Goal: Feedback & Contribution: Leave review/rating

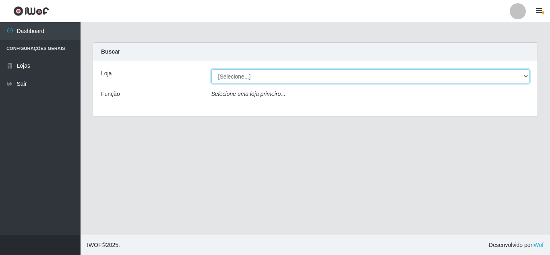
click at [369, 76] on select "[Selecione...] Rede Compras Supermercados - LOJA 5" at bounding box center [370, 76] width 318 height 14
select select "397"
click at [211, 69] on select "[Selecione...] Rede Compras Supermercados - LOJA 5" at bounding box center [370, 76] width 318 height 14
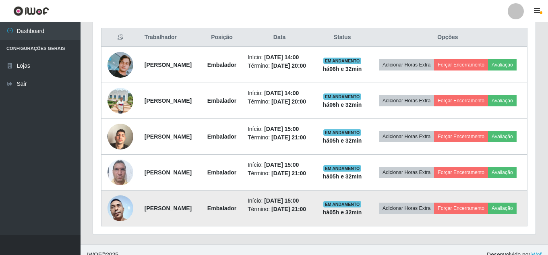
scroll to position [306, 0]
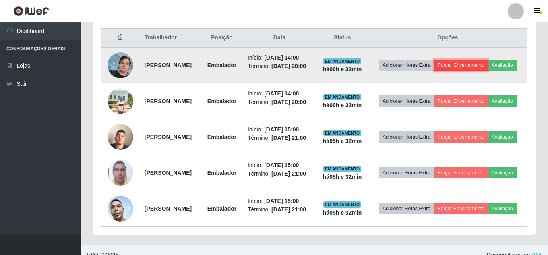
click at [488, 64] on button "Forçar Encerramento" at bounding box center [461, 65] width 54 height 11
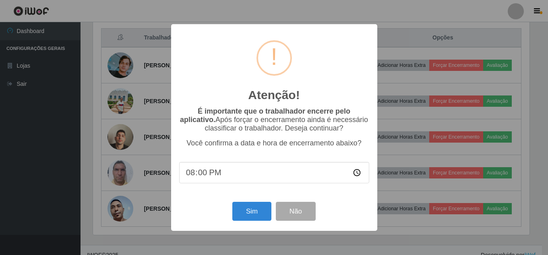
scroll to position [167, 438]
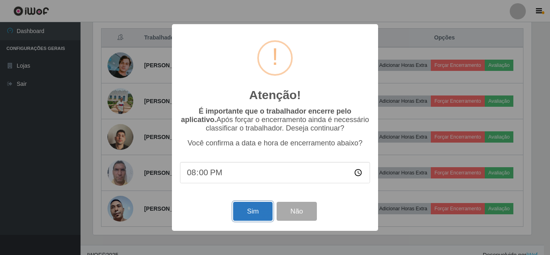
click at [248, 214] on button "Sim" at bounding box center [252, 211] width 39 height 19
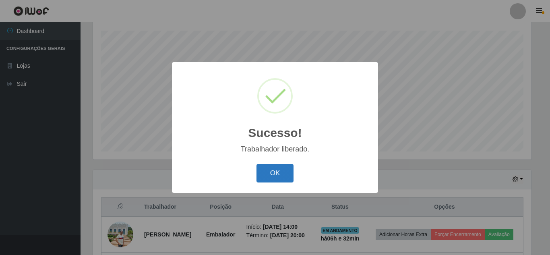
click at [263, 173] on button "OK" at bounding box center [274, 173] width 37 height 19
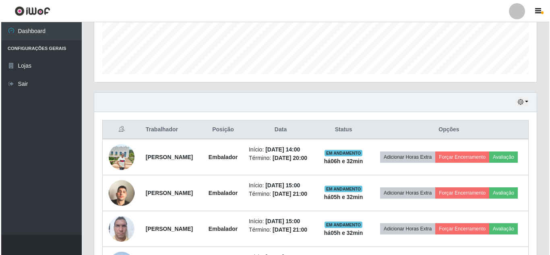
scroll to position [217, 0]
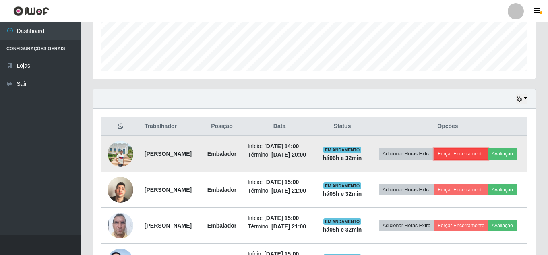
click at [488, 151] on button "Forçar Encerramento" at bounding box center [461, 153] width 54 height 11
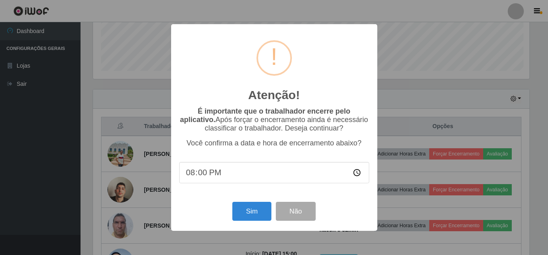
scroll to position [167, 438]
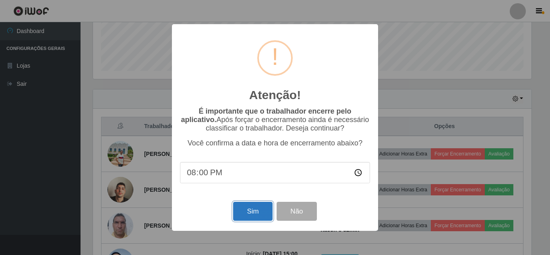
click at [254, 212] on button "Sim" at bounding box center [252, 211] width 39 height 19
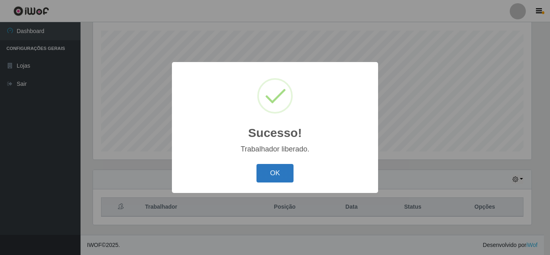
click at [277, 170] on button "OK" at bounding box center [274, 173] width 37 height 19
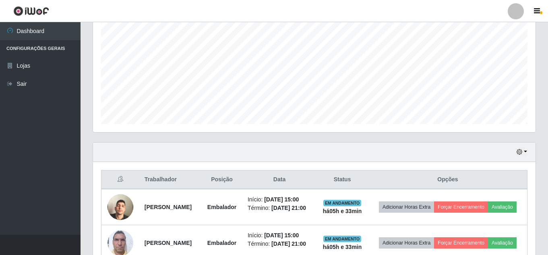
scroll to position [217, 0]
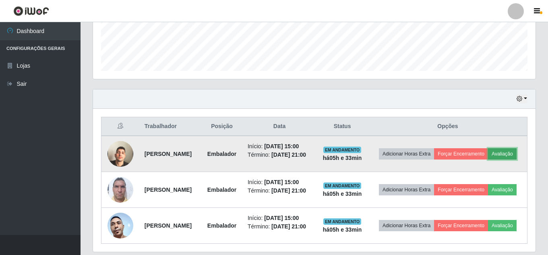
click at [488, 159] on button "Avaliação" at bounding box center [502, 153] width 29 height 11
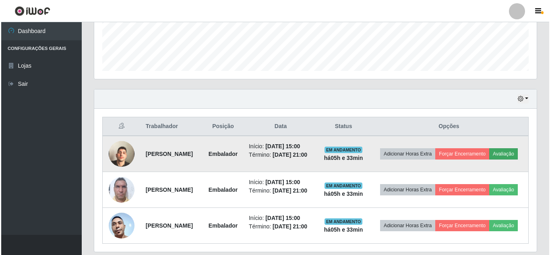
scroll to position [167, 438]
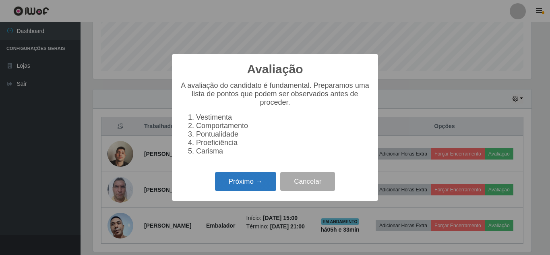
click at [268, 183] on button "Próximo →" at bounding box center [245, 181] width 61 height 19
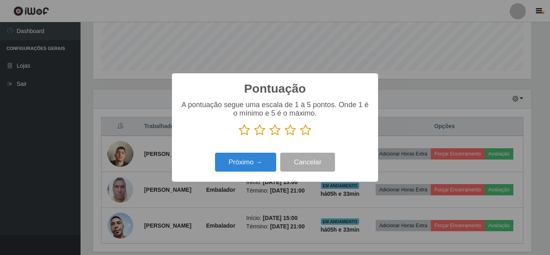
scroll to position [402463, 402192]
click at [304, 132] on icon at bounding box center [305, 130] width 11 height 12
click at [300, 136] on input "radio" at bounding box center [300, 136] width 0 height 0
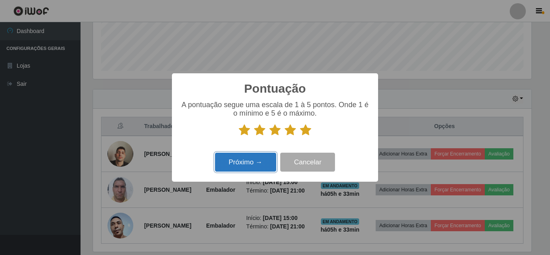
click at [245, 155] on button "Próximo →" at bounding box center [245, 162] width 61 height 19
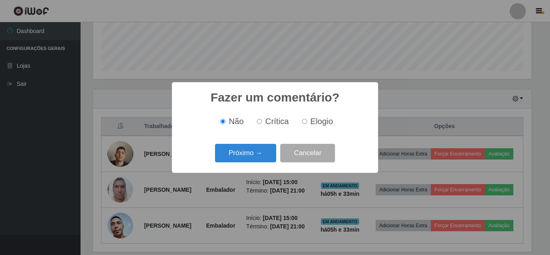
click at [245, 155] on button "Próximo →" at bounding box center [245, 153] width 61 height 19
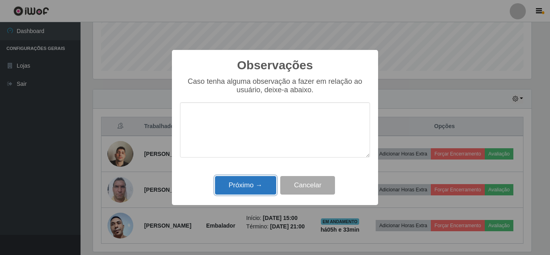
click at [239, 189] on button "Próximo →" at bounding box center [245, 185] width 61 height 19
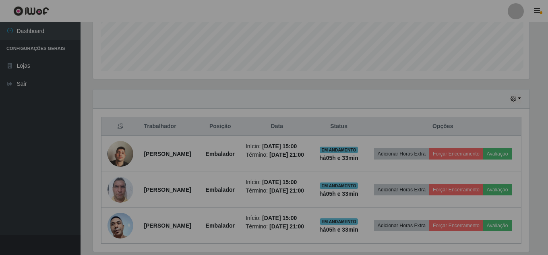
scroll to position [167, 442]
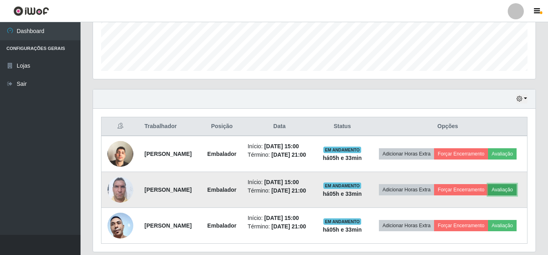
click at [488, 195] on button "Avaliação" at bounding box center [502, 189] width 29 height 11
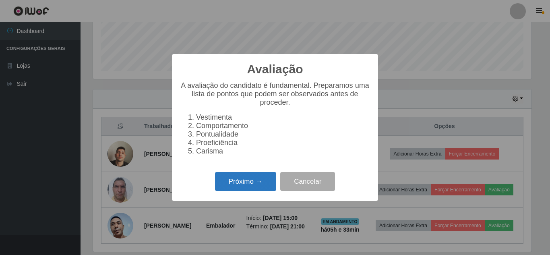
click at [243, 182] on button "Próximo →" at bounding box center [245, 181] width 61 height 19
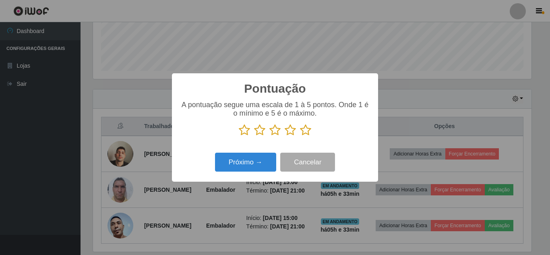
click at [306, 131] on icon at bounding box center [305, 130] width 11 height 12
click at [300, 136] on input "radio" at bounding box center [300, 136] width 0 height 0
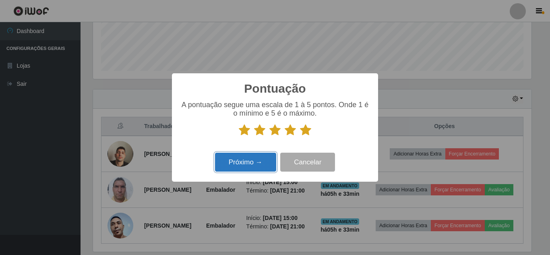
click at [228, 156] on button "Próximo →" at bounding box center [245, 162] width 61 height 19
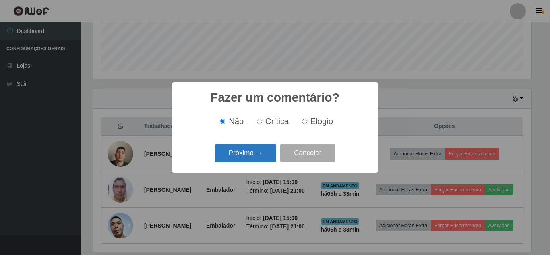
click at [228, 156] on button "Próximo →" at bounding box center [245, 153] width 61 height 19
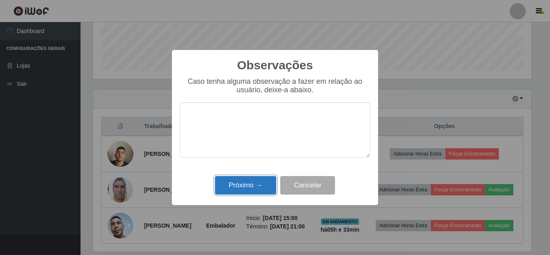
click at [232, 181] on button "Próximo →" at bounding box center [245, 185] width 61 height 19
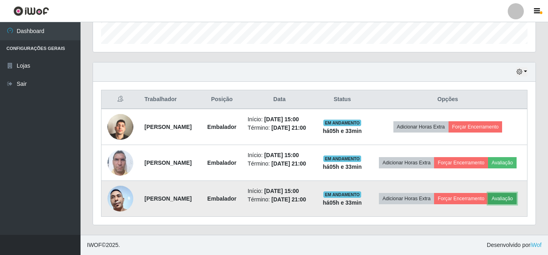
click at [488, 203] on button "Avaliação" at bounding box center [502, 198] width 29 height 11
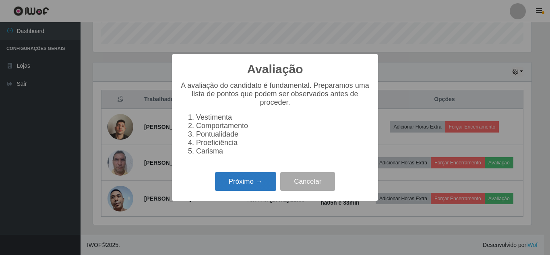
click at [245, 182] on button "Próximo →" at bounding box center [245, 181] width 61 height 19
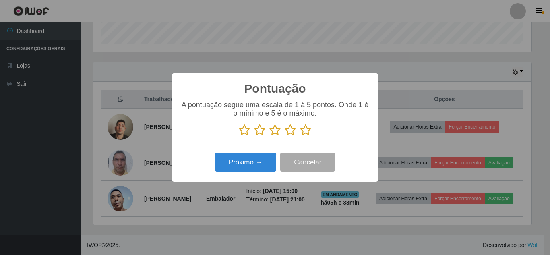
click at [308, 134] on icon at bounding box center [305, 130] width 11 height 12
click at [300, 136] on input "radio" at bounding box center [300, 136] width 0 height 0
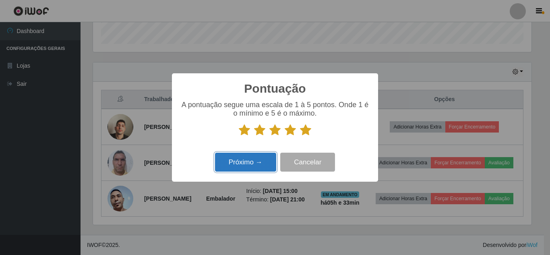
click at [247, 158] on button "Próximo →" at bounding box center [245, 162] width 61 height 19
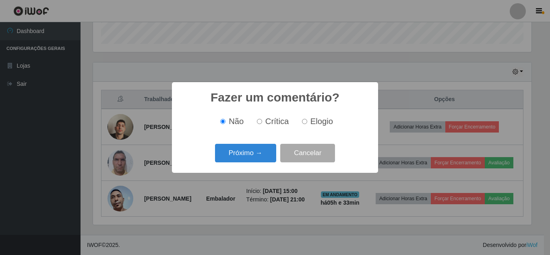
click at [247, 158] on button "Próximo →" at bounding box center [245, 153] width 61 height 19
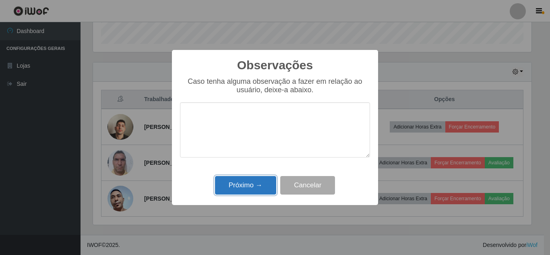
click at [241, 181] on button "Próximo →" at bounding box center [245, 185] width 61 height 19
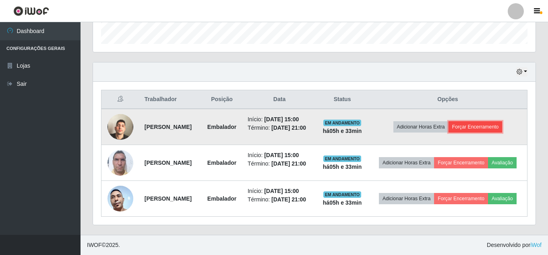
click at [490, 130] on button "Forçar Encerramento" at bounding box center [476, 126] width 54 height 11
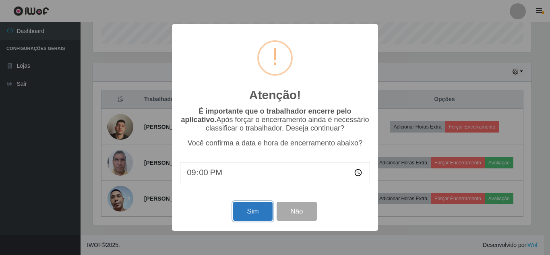
click at [249, 215] on button "Sim" at bounding box center [252, 211] width 39 height 19
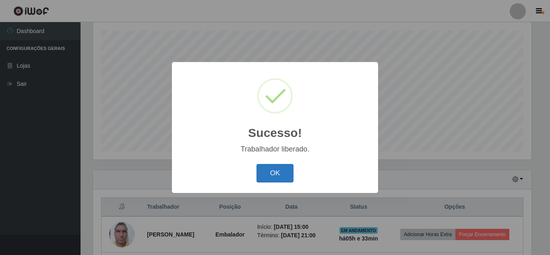
click at [279, 178] on button "OK" at bounding box center [274, 173] width 37 height 19
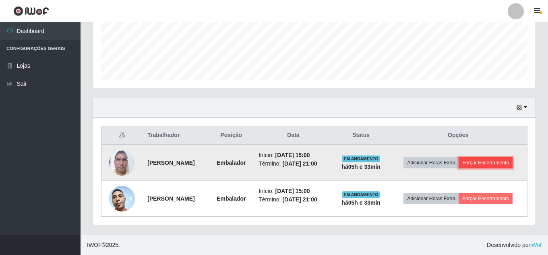
click at [484, 162] on button "Forçar Encerramento" at bounding box center [486, 162] width 54 height 11
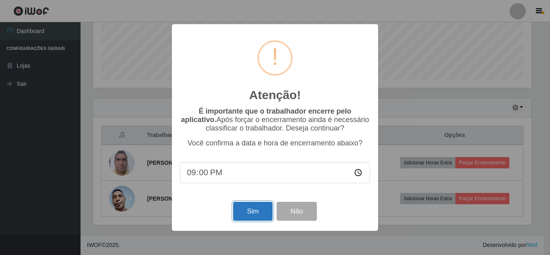
click at [260, 209] on button "Sim" at bounding box center [252, 211] width 39 height 19
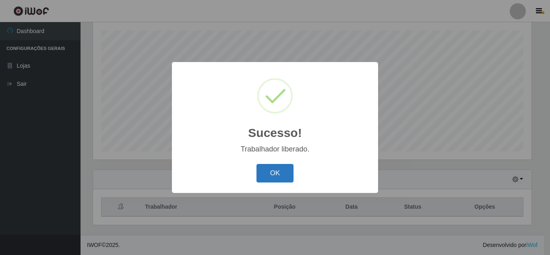
click at [270, 176] on button "OK" at bounding box center [274, 173] width 37 height 19
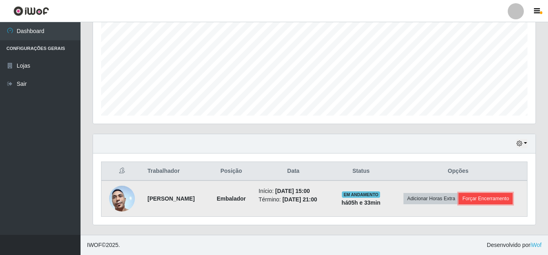
click at [488, 195] on button "Forçar Encerramento" at bounding box center [486, 198] width 54 height 11
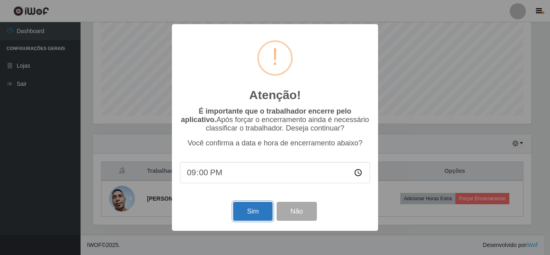
click at [255, 214] on button "Sim" at bounding box center [252, 211] width 39 height 19
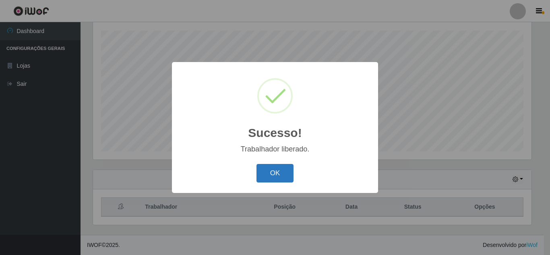
click at [273, 171] on button "OK" at bounding box center [274, 173] width 37 height 19
